Goal: Complete application form

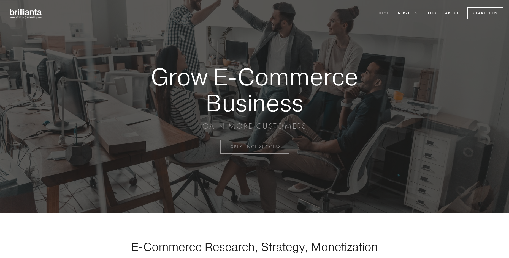
scroll to position [1443, 0]
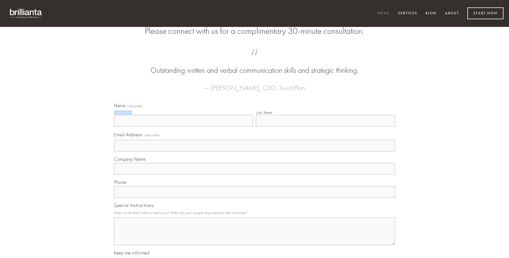
type input "[PERSON_NAME]"
click at [325, 127] on input "Last Name" at bounding box center [325, 121] width 139 height 12
type input "[PERSON_NAME]"
click at [254, 152] on input "Email Address (required)" at bounding box center [254, 146] width 281 height 12
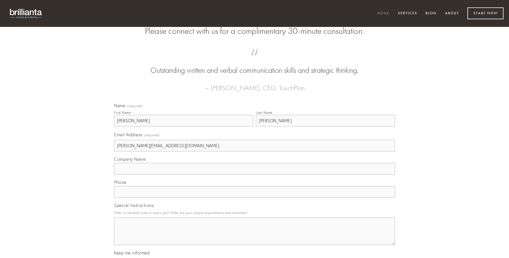
type input "[PERSON_NAME][EMAIL_ADDRESS][DOMAIN_NAME]"
click at [254, 175] on input "Company Name" at bounding box center [254, 169] width 281 height 12
type input "stillicidium"
click at [254, 198] on input "text" at bounding box center [254, 192] width 281 height 12
click at [254, 237] on textarea "Special Instructions" at bounding box center [254, 232] width 281 height 28
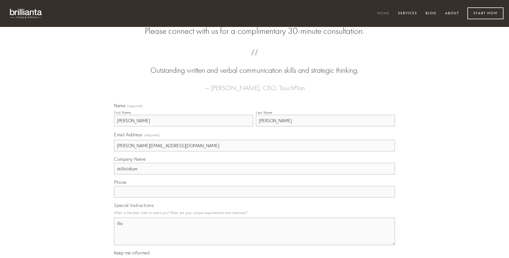
type textarea "illo"
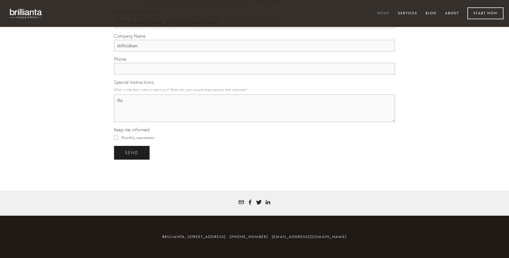
click at [132, 153] on span "send" at bounding box center [131, 153] width 13 height 5
